Goal: Information Seeking & Learning: Learn about a topic

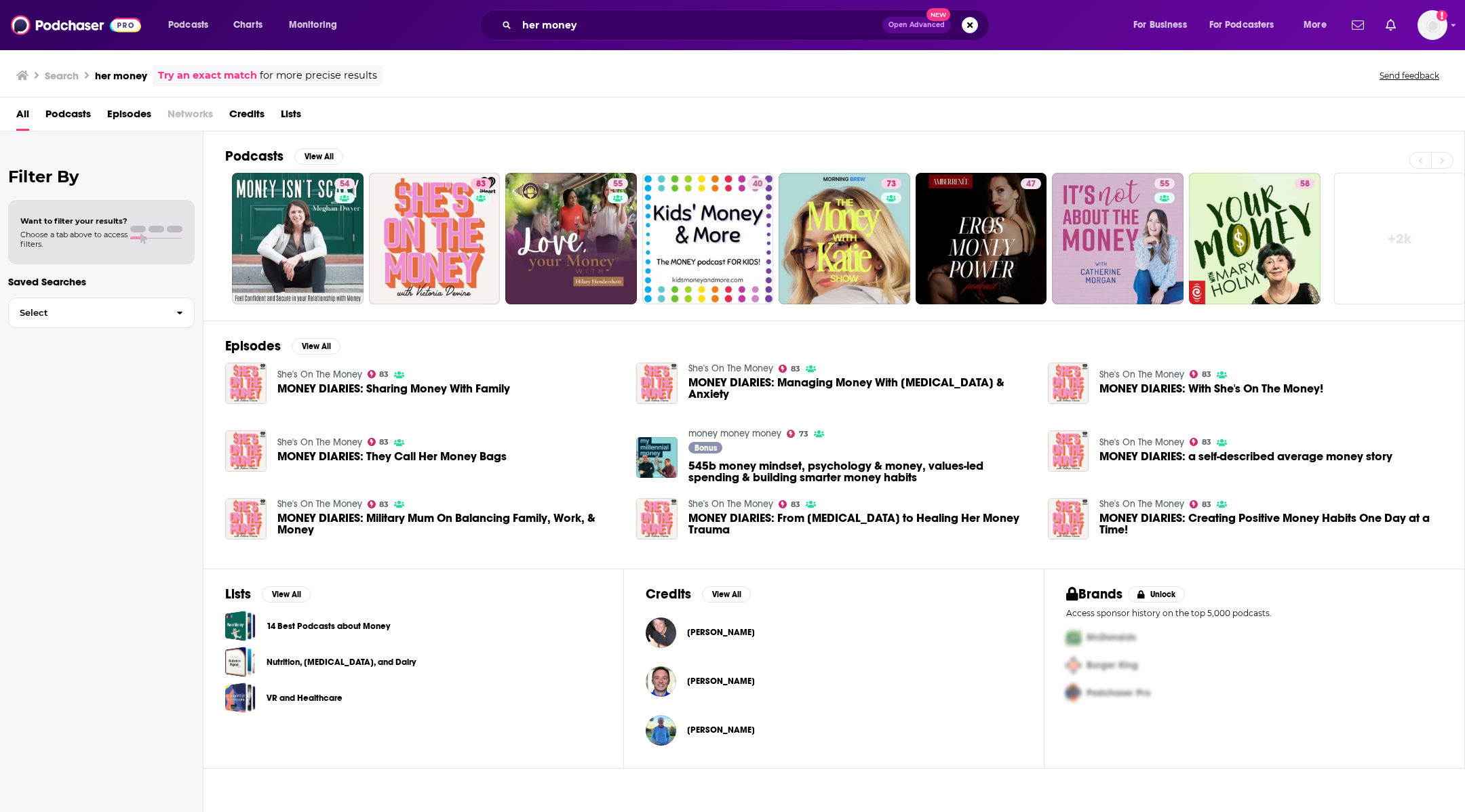
click at [1393, 190] on link "+ 2k" at bounding box center [1399, 238] width 132 height 132
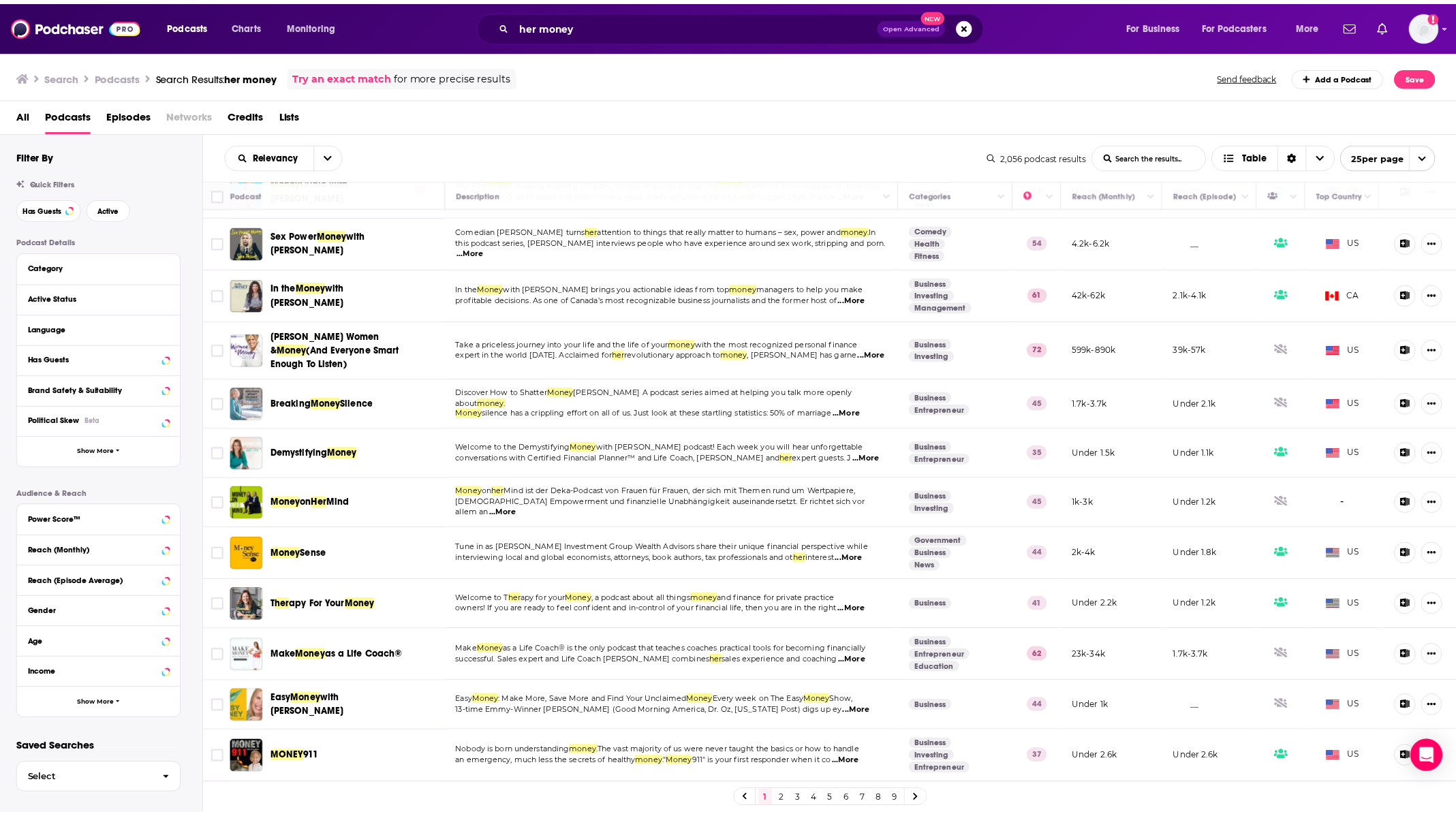
scroll to position [613, 0]
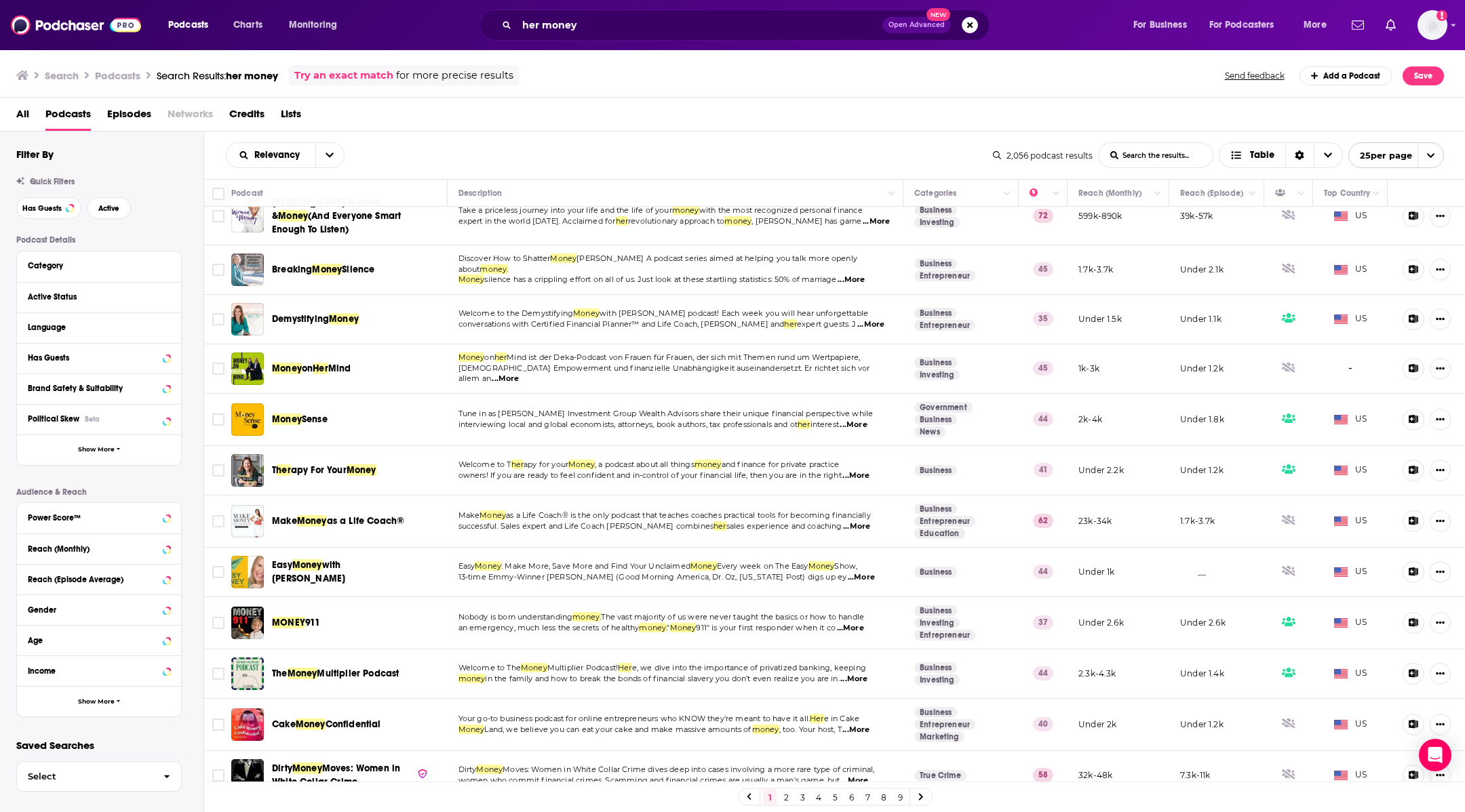
click at [643, 7] on div "Podcasts Charts Monitoring her money Open Advanced New For Business For Podcast…" at bounding box center [732, 25] width 1465 height 50
click at [647, 22] on input "her money" at bounding box center [700, 25] width 366 height 22
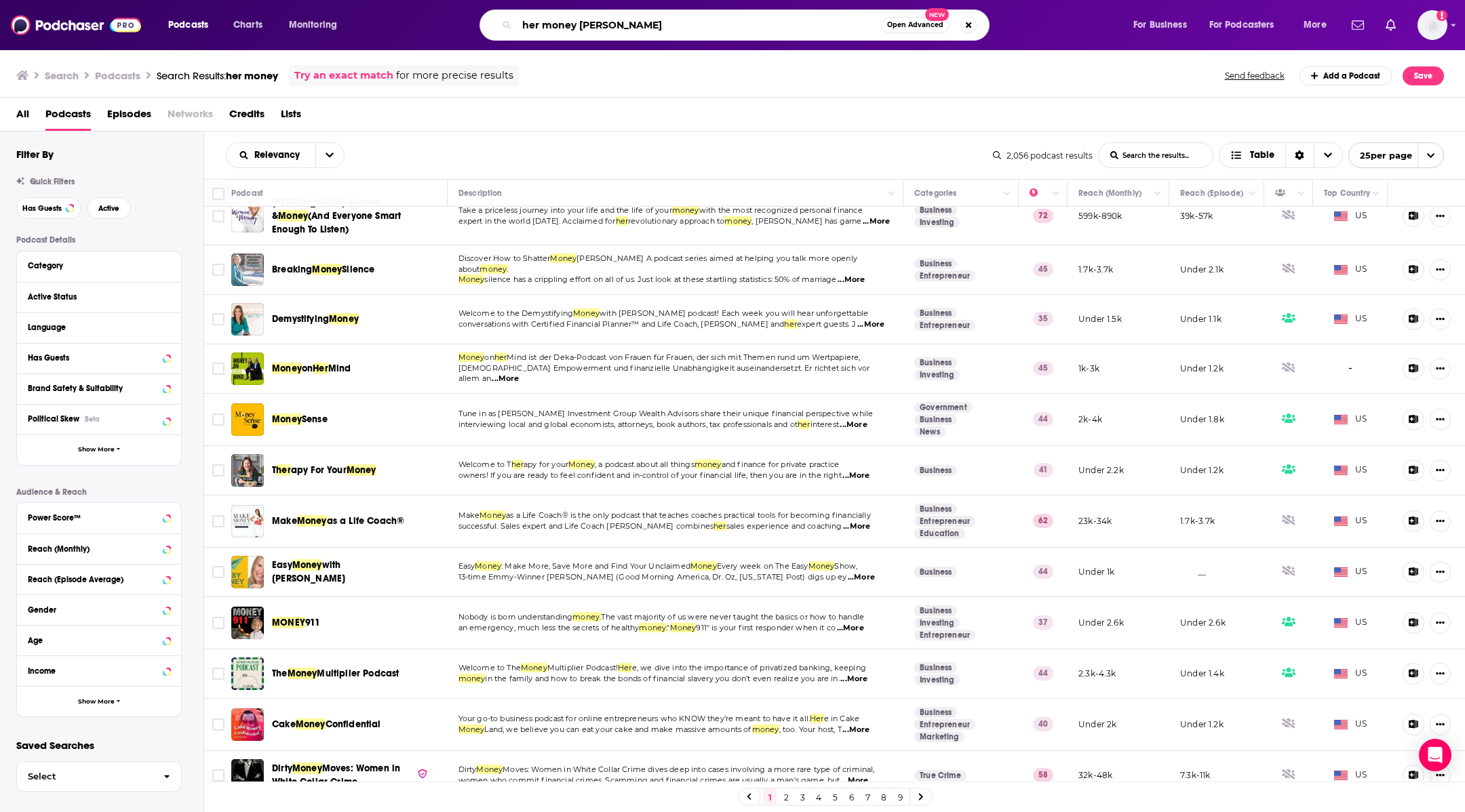
type input "her money [PERSON_NAME]"
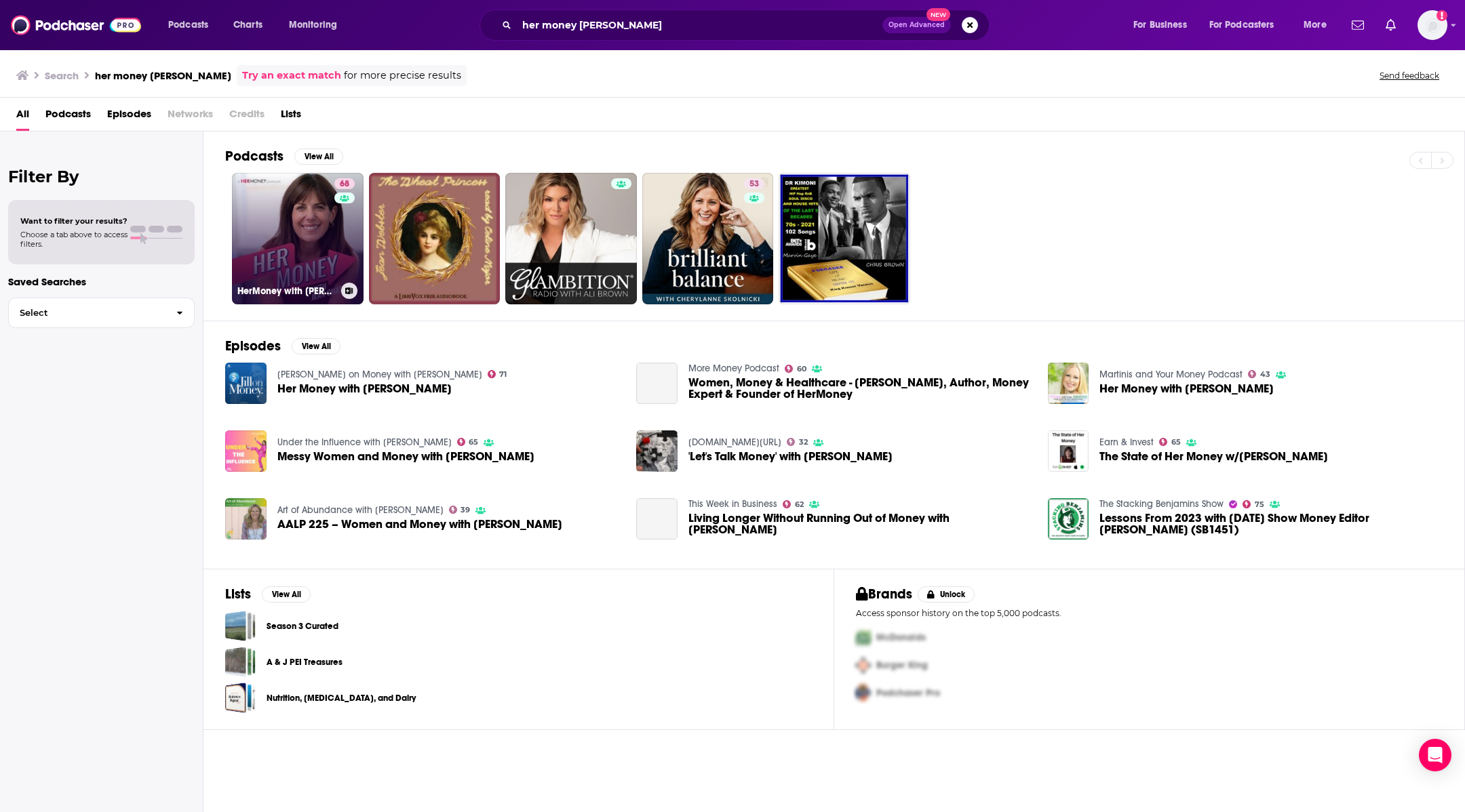
click at [308, 226] on link "68 HerMoney with [PERSON_NAME]" at bounding box center [297, 238] width 132 height 132
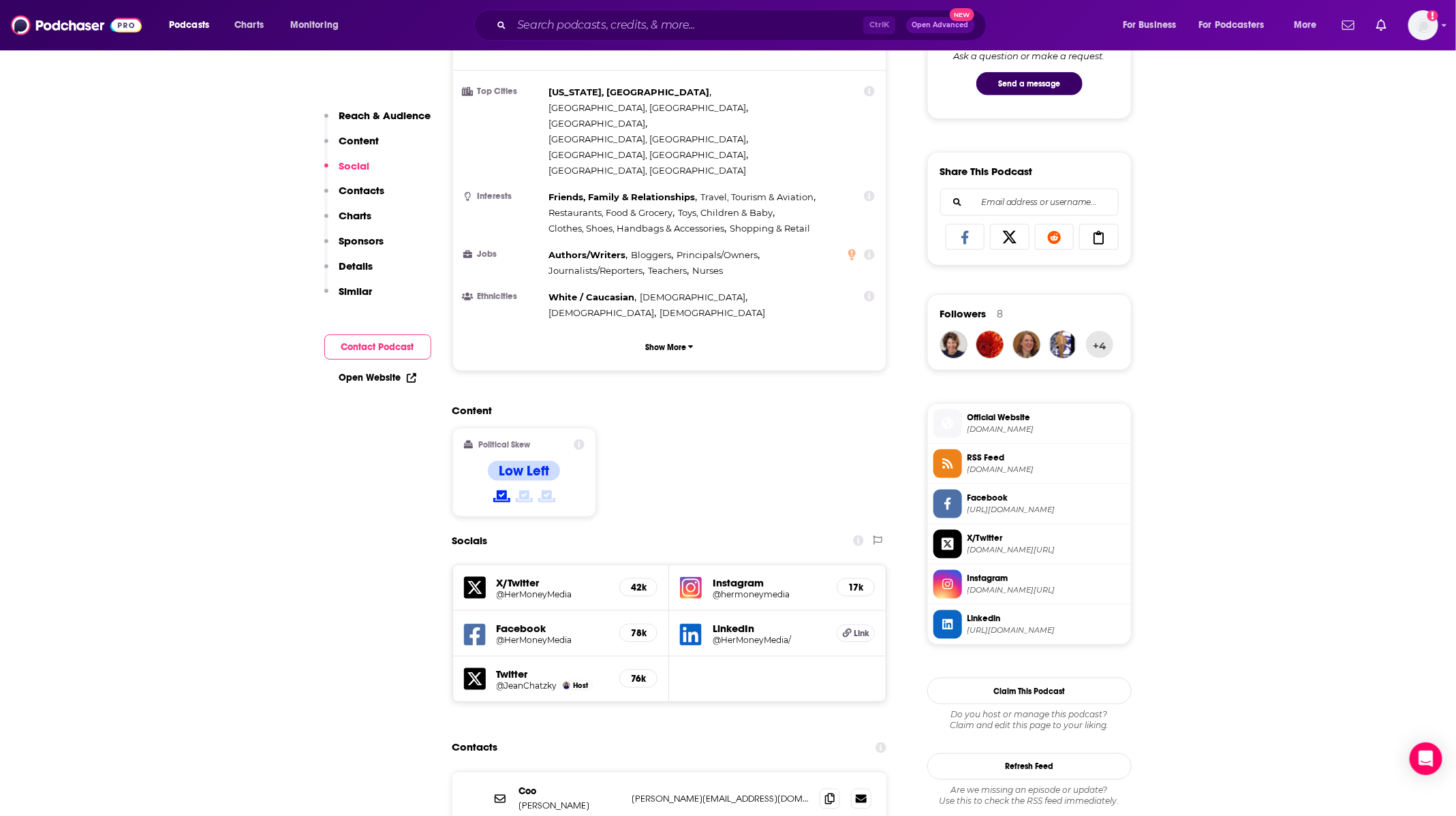
scroll to position [716, 0]
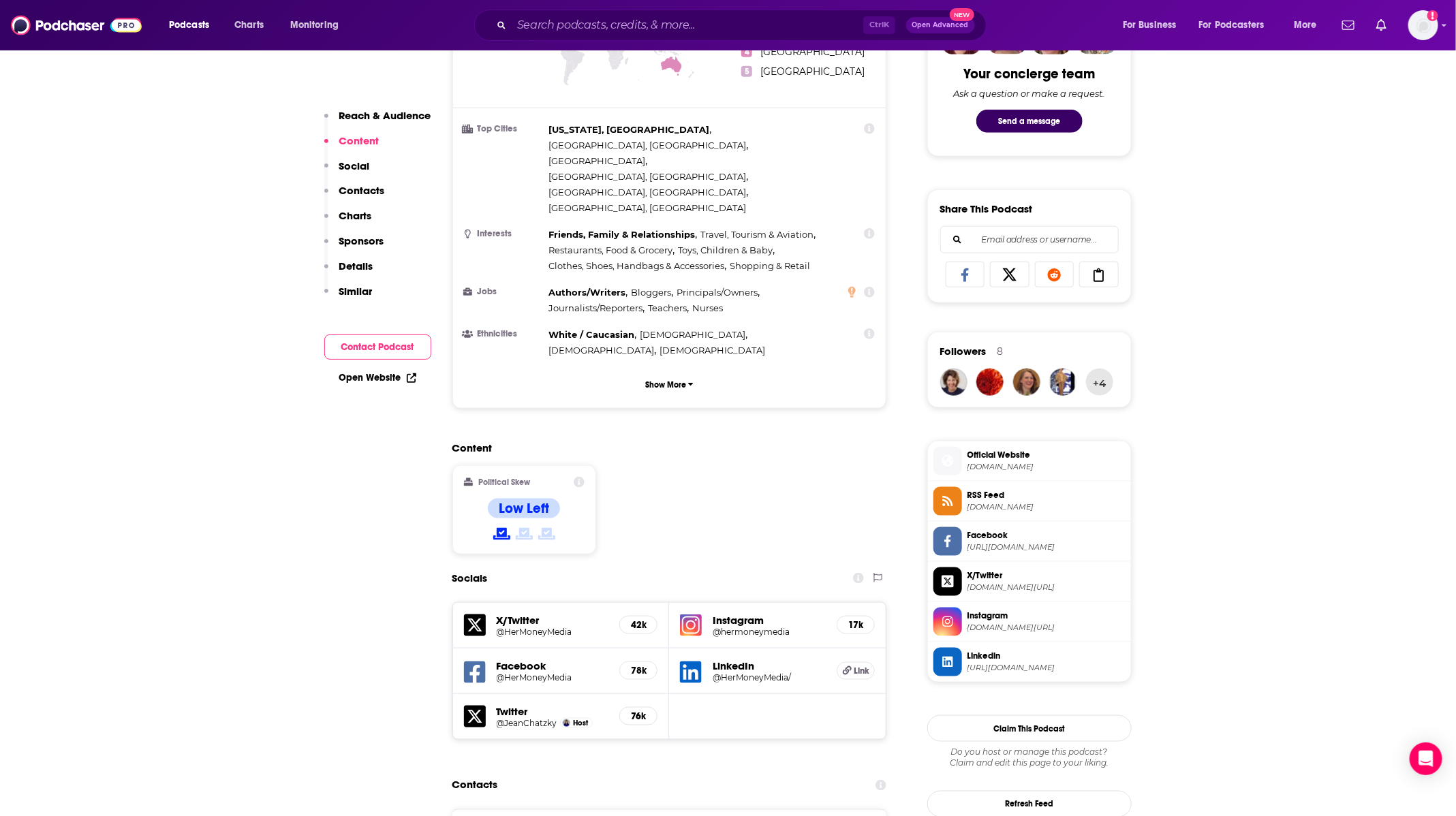
click at [1003, 456] on span "Official Website" at bounding box center [1047, 454] width 158 height 12
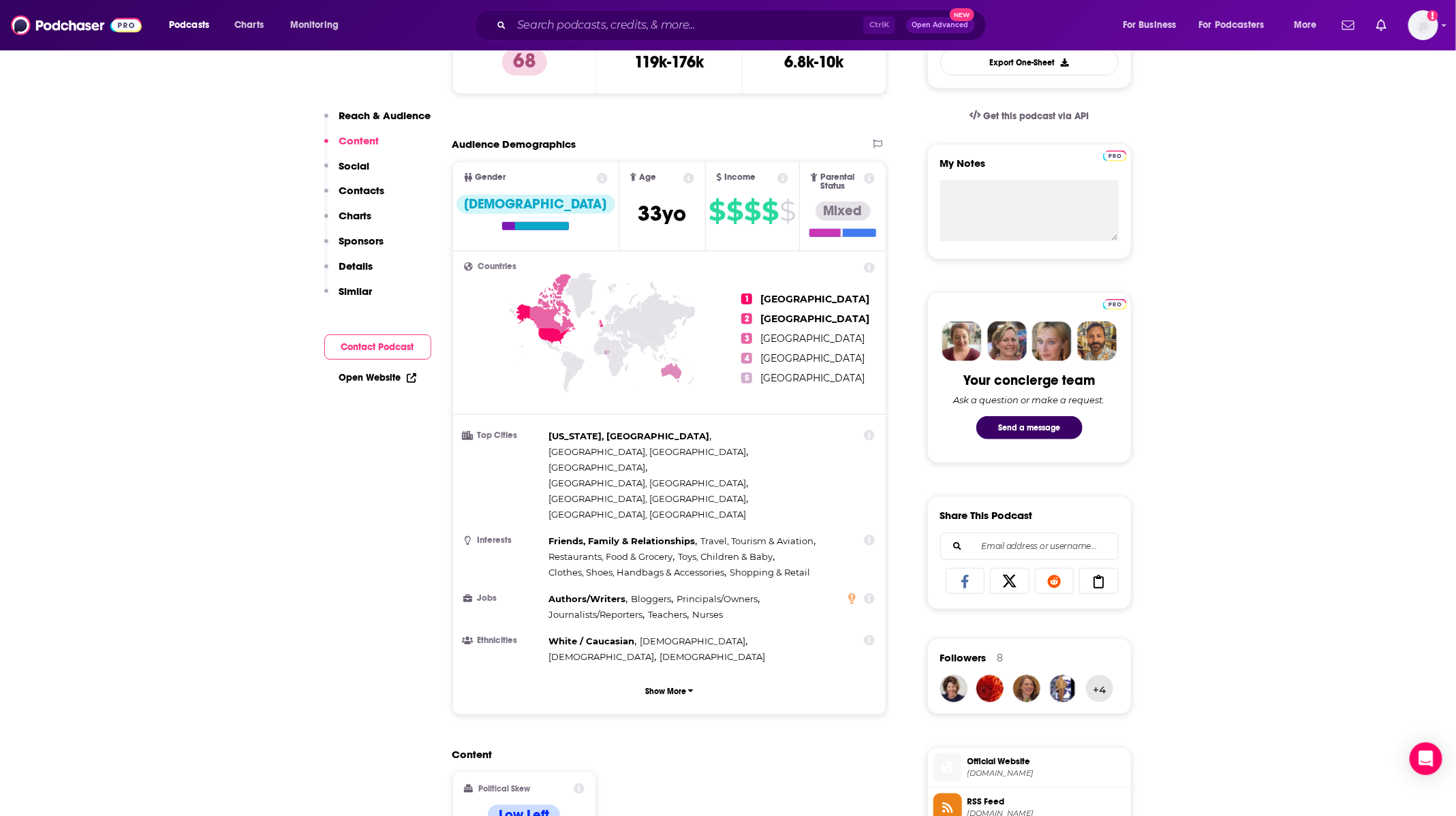
scroll to position [0, 0]
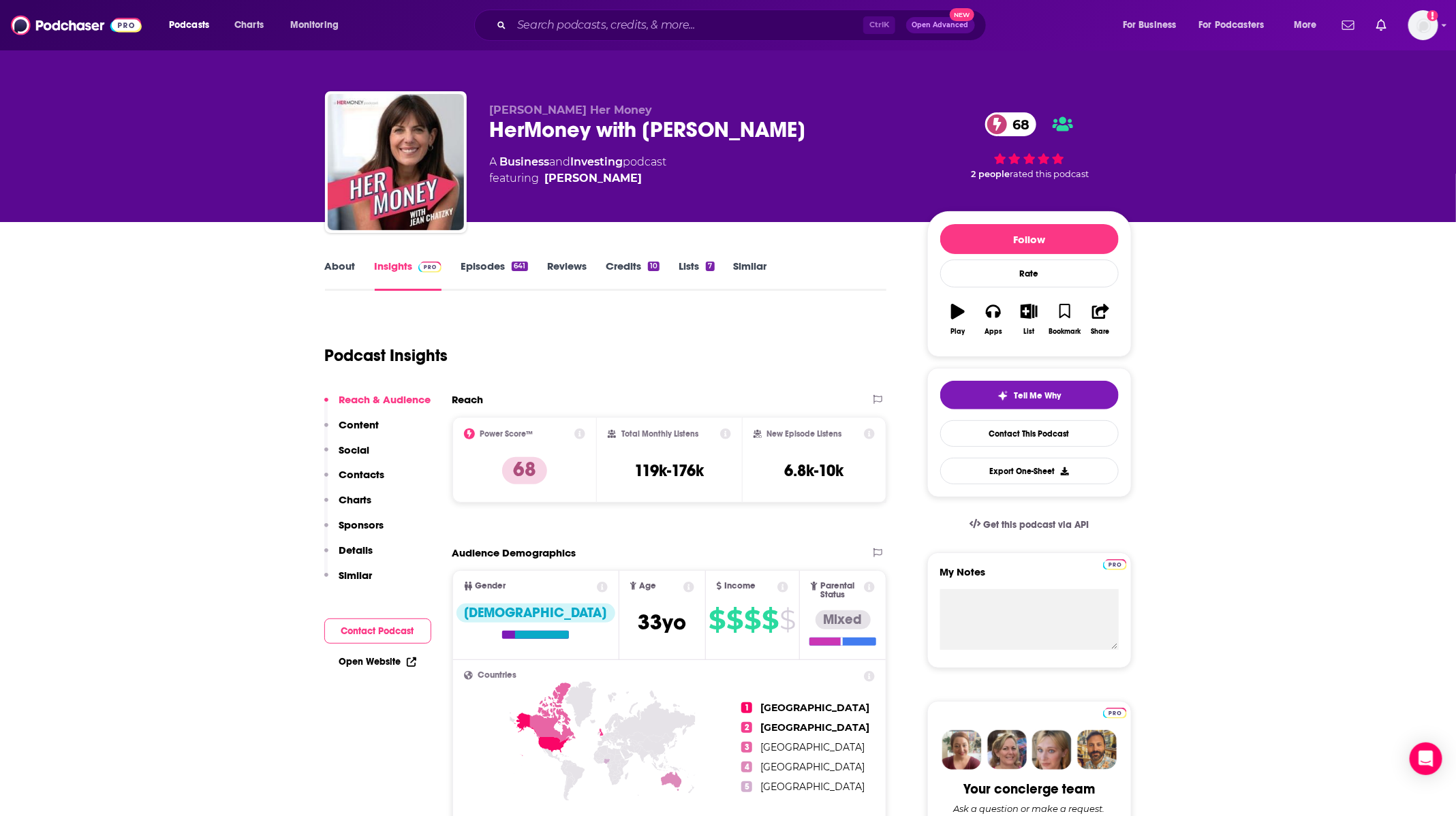
click at [518, 278] on link "Episodes 641" at bounding box center [494, 275] width 67 height 32
